Goal: Task Accomplishment & Management: Use online tool/utility

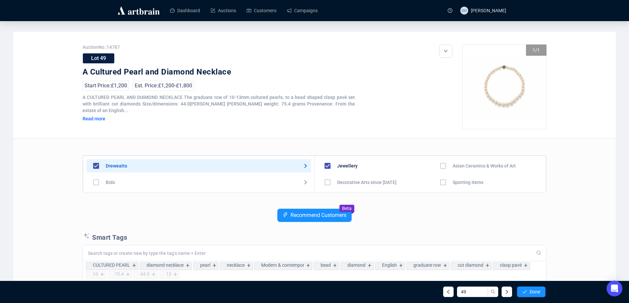
scroll to position [66, 0]
click at [229, 12] on link "Auctions" at bounding box center [223, 10] width 25 height 17
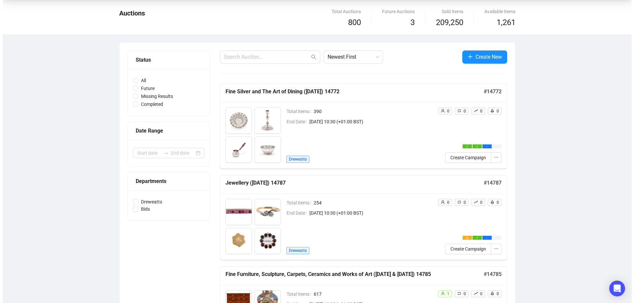
scroll to position [33, 0]
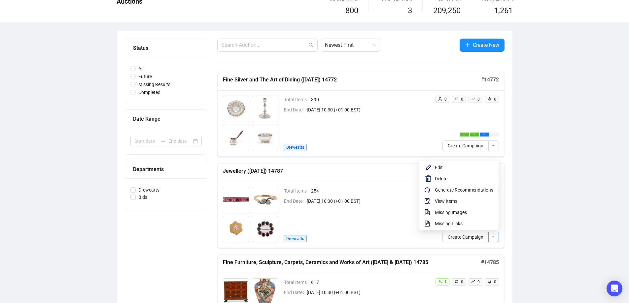
click at [495, 236] on icon "ellipsis" at bounding box center [493, 237] width 5 height 5
click at [456, 198] on span "View Items" at bounding box center [464, 201] width 58 height 7
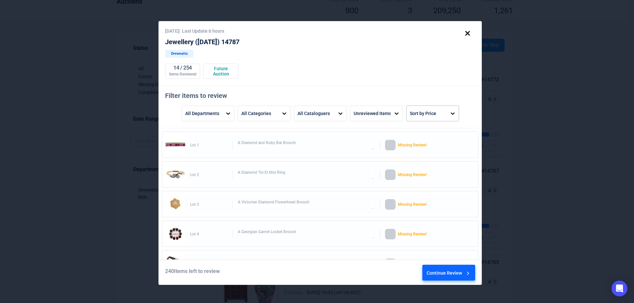
click at [439, 117] on div "Sort by Price" at bounding box center [426, 113] width 40 height 15
click at [429, 165] on div "Price High to Low" at bounding box center [433, 165] width 48 height 16
click at [467, 271] on icon at bounding box center [467, 273] width 7 height 7
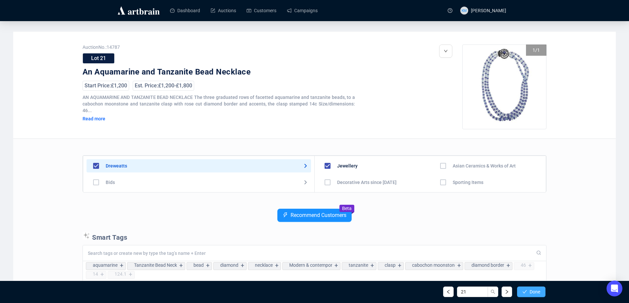
click at [531, 292] on span "Done" at bounding box center [534, 291] width 11 height 5
click at [531, 289] on span "Done" at bounding box center [534, 291] width 11 height 5
click at [530, 296] on button "Done" at bounding box center [531, 292] width 28 height 11
click at [530, 295] on button "Done" at bounding box center [531, 292] width 28 height 11
